Goal: Find contact information: Find contact information

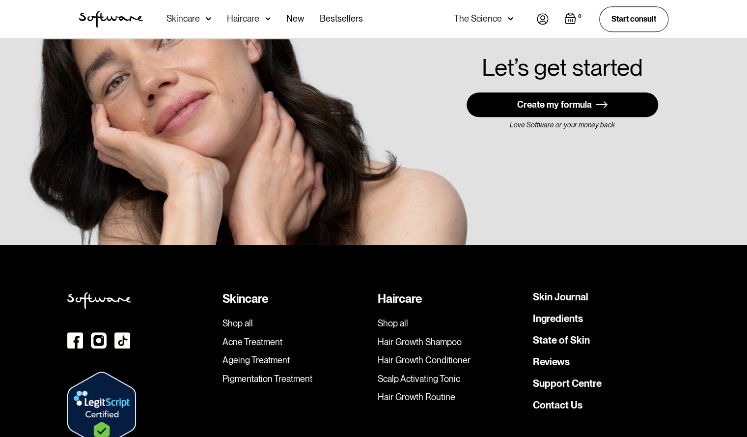
scroll to position [2788, 0]
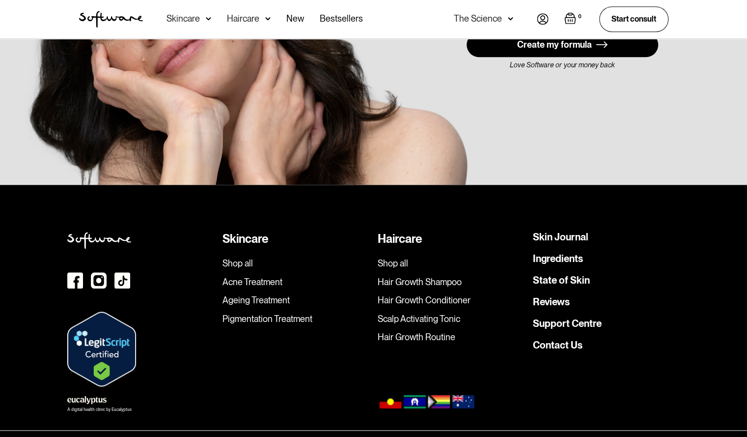
click at [552, 340] on link "Contact Us" at bounding box center [558, 345] width 50 height 10
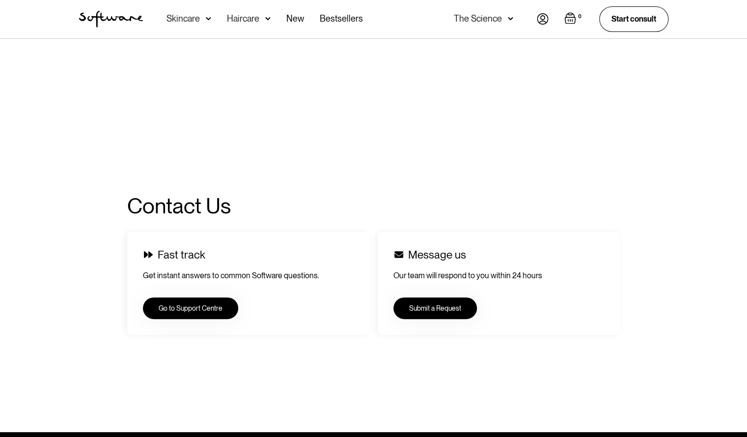
click at [195, 323] on div "Fast track Get instant answers to common Software questions. Go to Support Cent…" at bounding box center [248, 283] width 243 height 103
click at [198, 299] on link "Go to Support Centre" at bounding box center [190, 306] width 95 height 22
